Goal: Find specific page/section: Find specific page/section

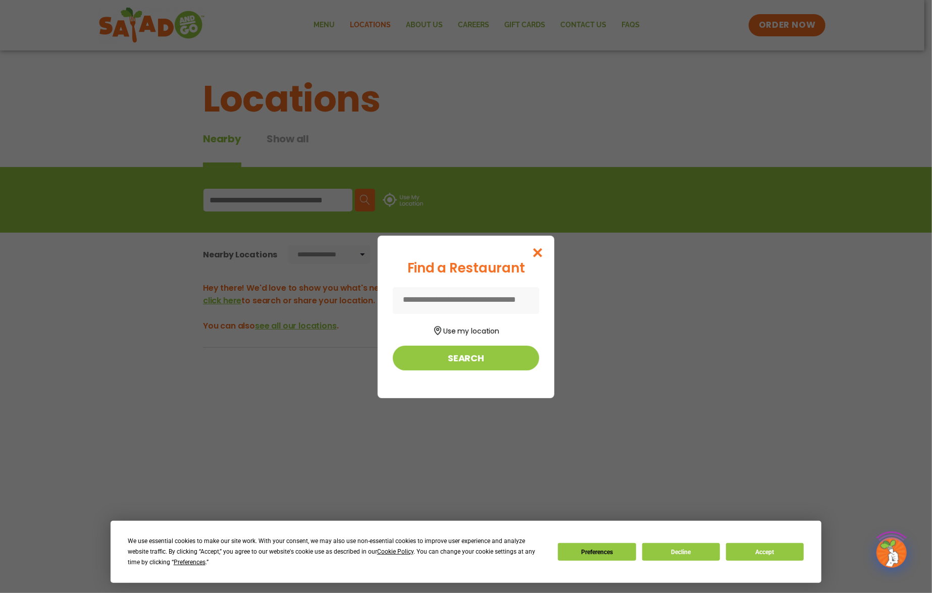
click at [491, 306] on input at bounding box center [466, 300] width 146 height 27
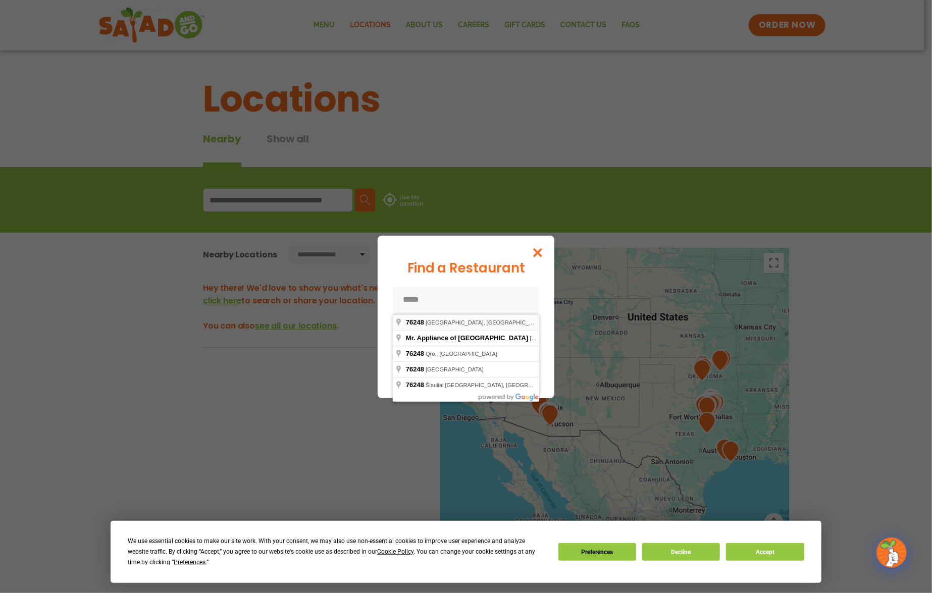
type input "**********"
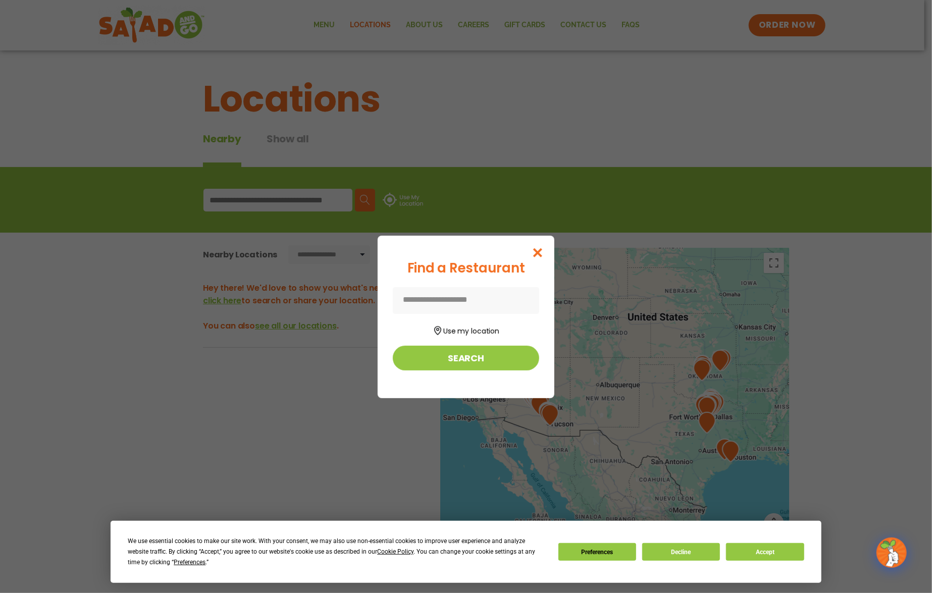
type input "**********"
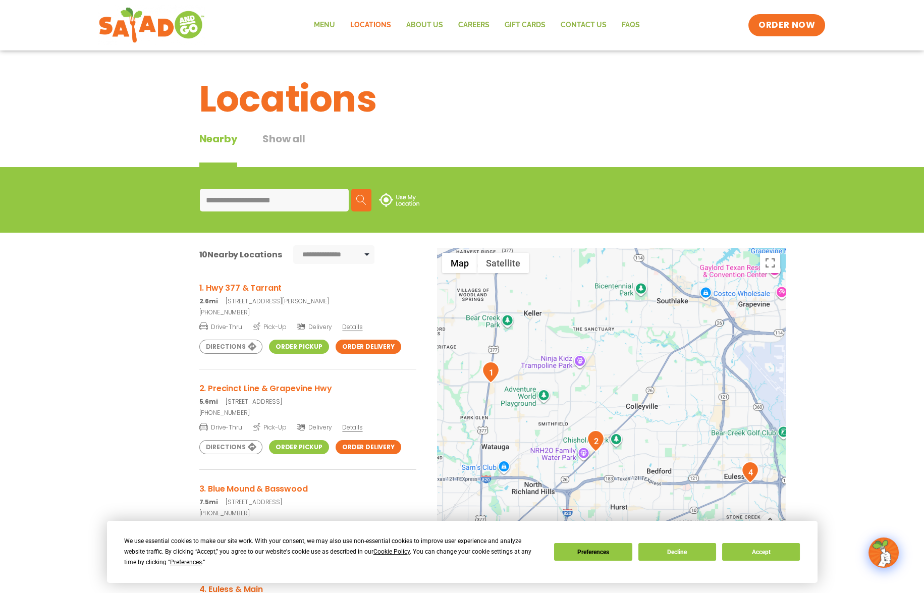
drag, startPoint x: 541, startPoint y: 385, endPoint x: 627, endPoint y: 387, distance: 85.9
click at [626, 387] on div at bounding box center [611, 415] width 348 height 334
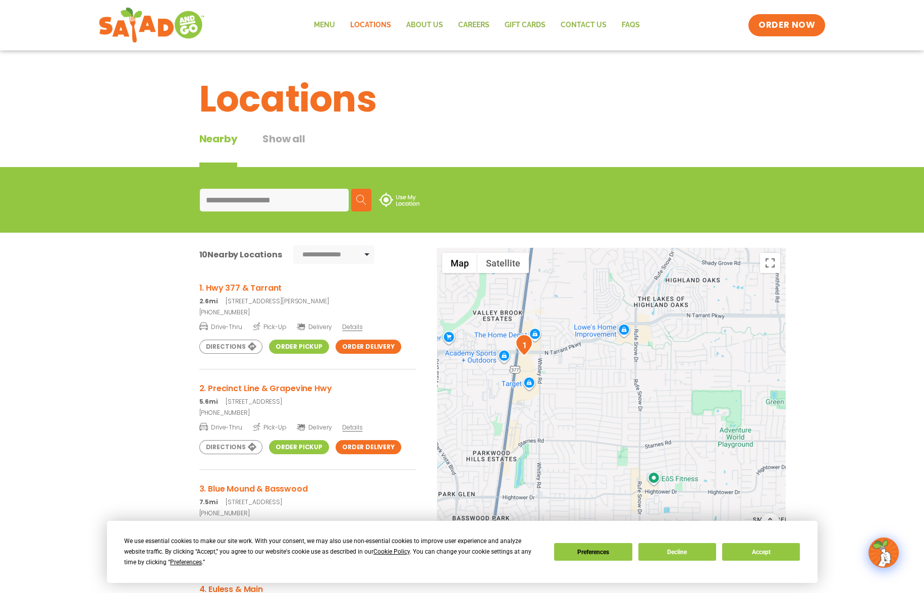
drag, startPoint x: 497, startPoint y: 381, endPoint x: 594, endPoint y: 385, distance: 97.0
click at [594, 385] on div at bounding box center [611, 415] width 348 height 334
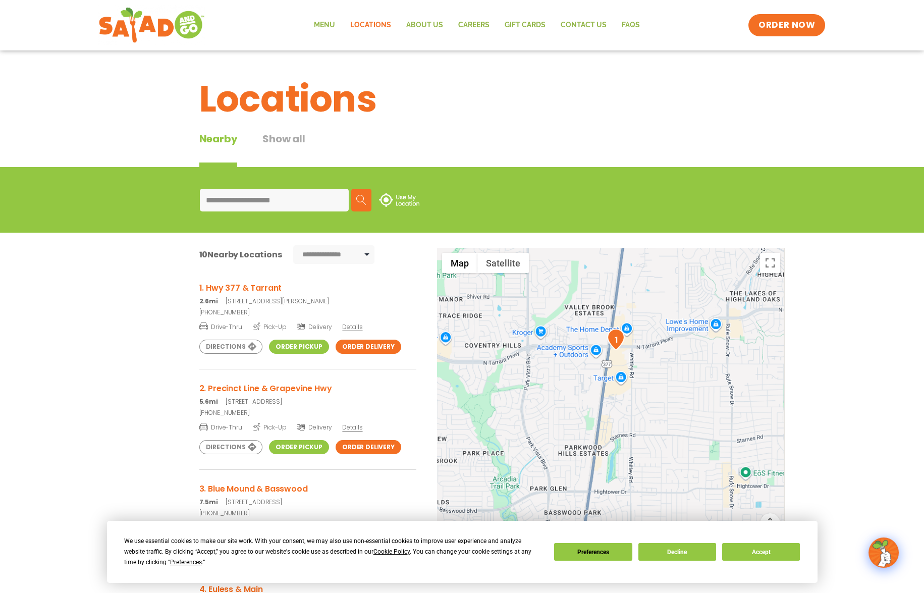
drag, startPoint x: 690, startPoint y: 381, endPoint x: 505, endPoint y: 365, distance: 185.0
click at [540, 374] on div at bounding box center [611, 415] width 348 height 334
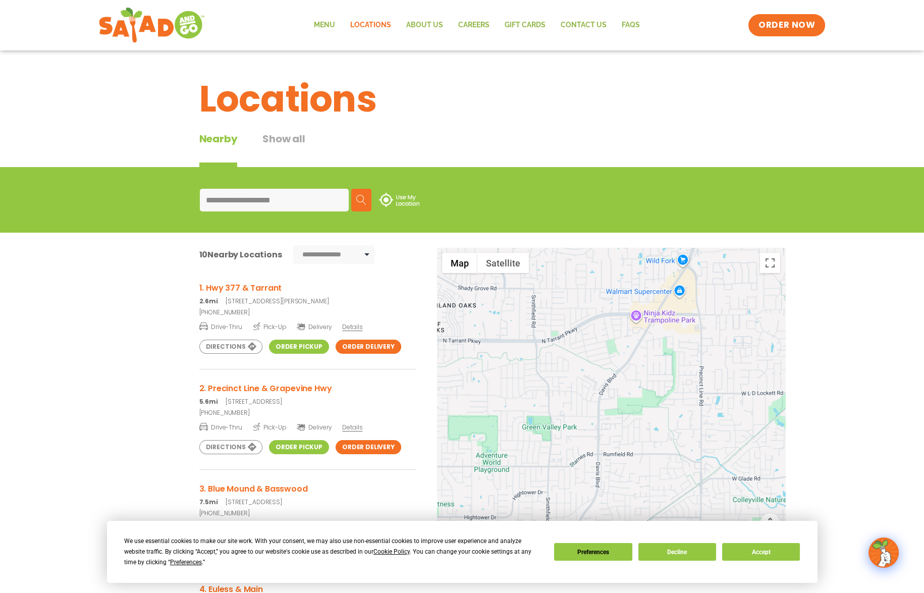
drag, startPoint x: 531, startPoint y: 364, endPoint x: 644, endPoint y: 418, distance: 125.3
click at [644, 418] on div at bounding box center [611, 415] width 348 height 334
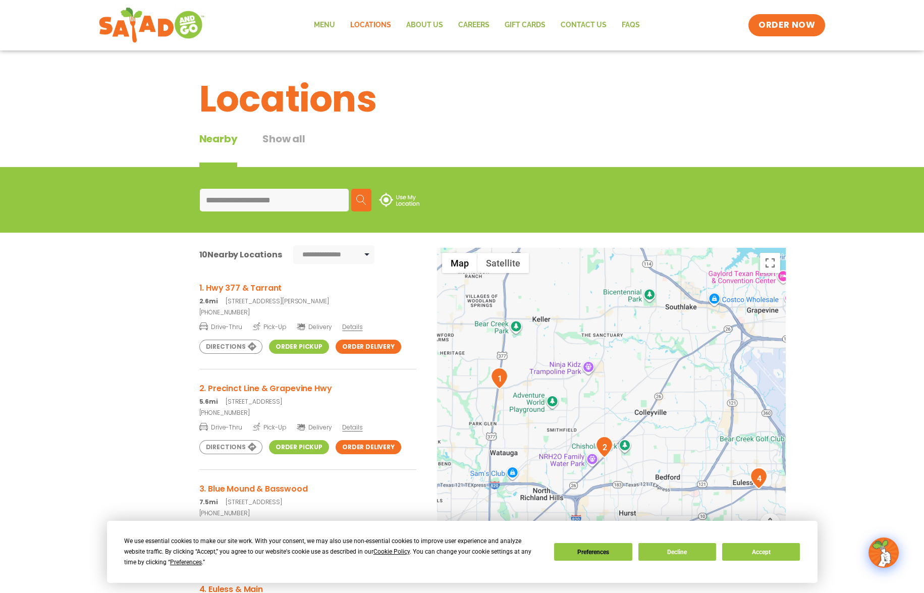
drag, startPoint x: 649, startPoint y: 405, endPoint x: 544, endPoint y: 391, distance: 106.0
click at [544, 393] on div at bounding box center [611, 415] width 348 height 334
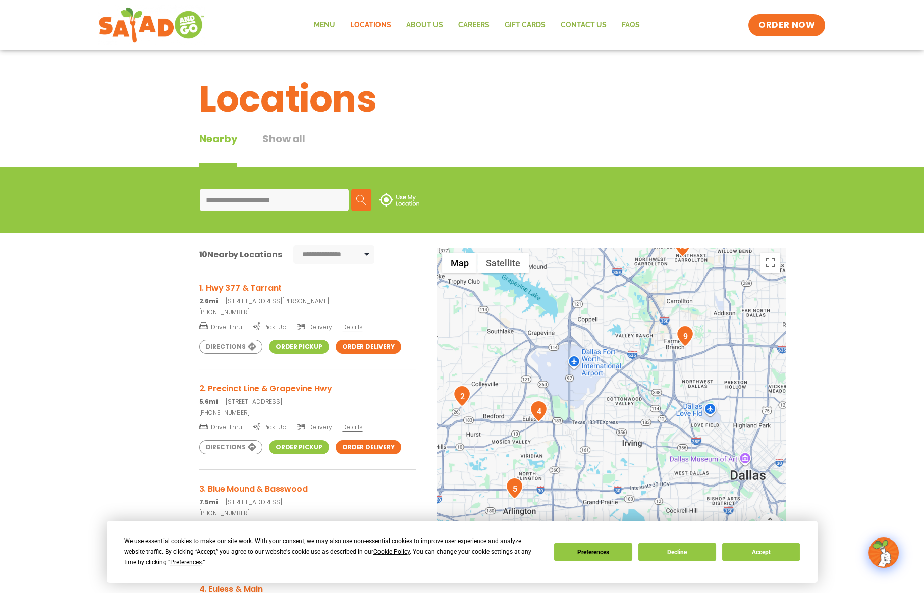
drag, startPoint x: 654, startPoint y: 402, endPoint x: 634, endPoint y: 398, distance: 20.6
click at [636, 399] on div at bounding box center [611, 415] width 348 height 334
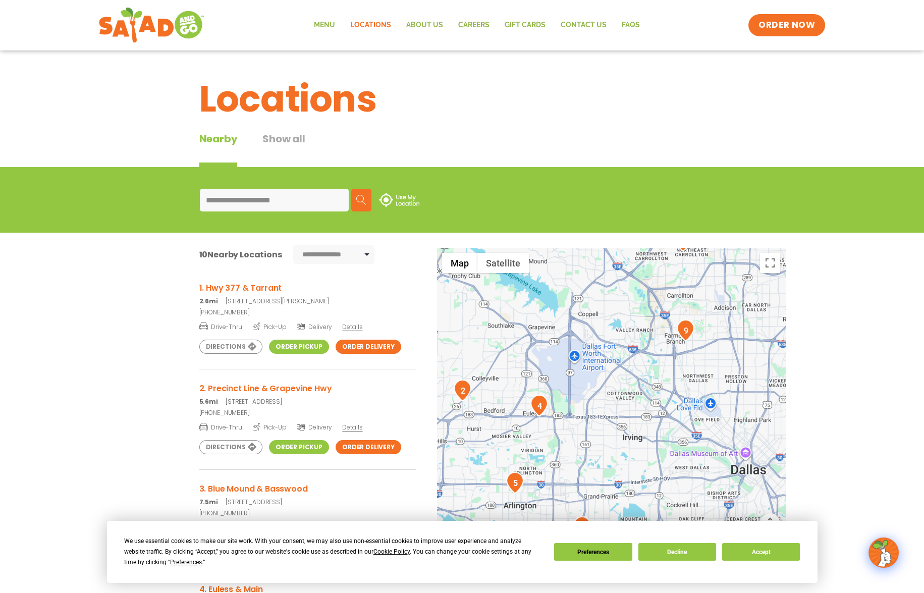
drag, startPoint x: 532, startPoint y: 373, endPoint x: 647, endPoint y: 378, distance: 115.2
click at [643, 377] on div at bounding box center [611, 415] width 348 height 334
